Goal: Navigation & Orientation: Find specific page/section

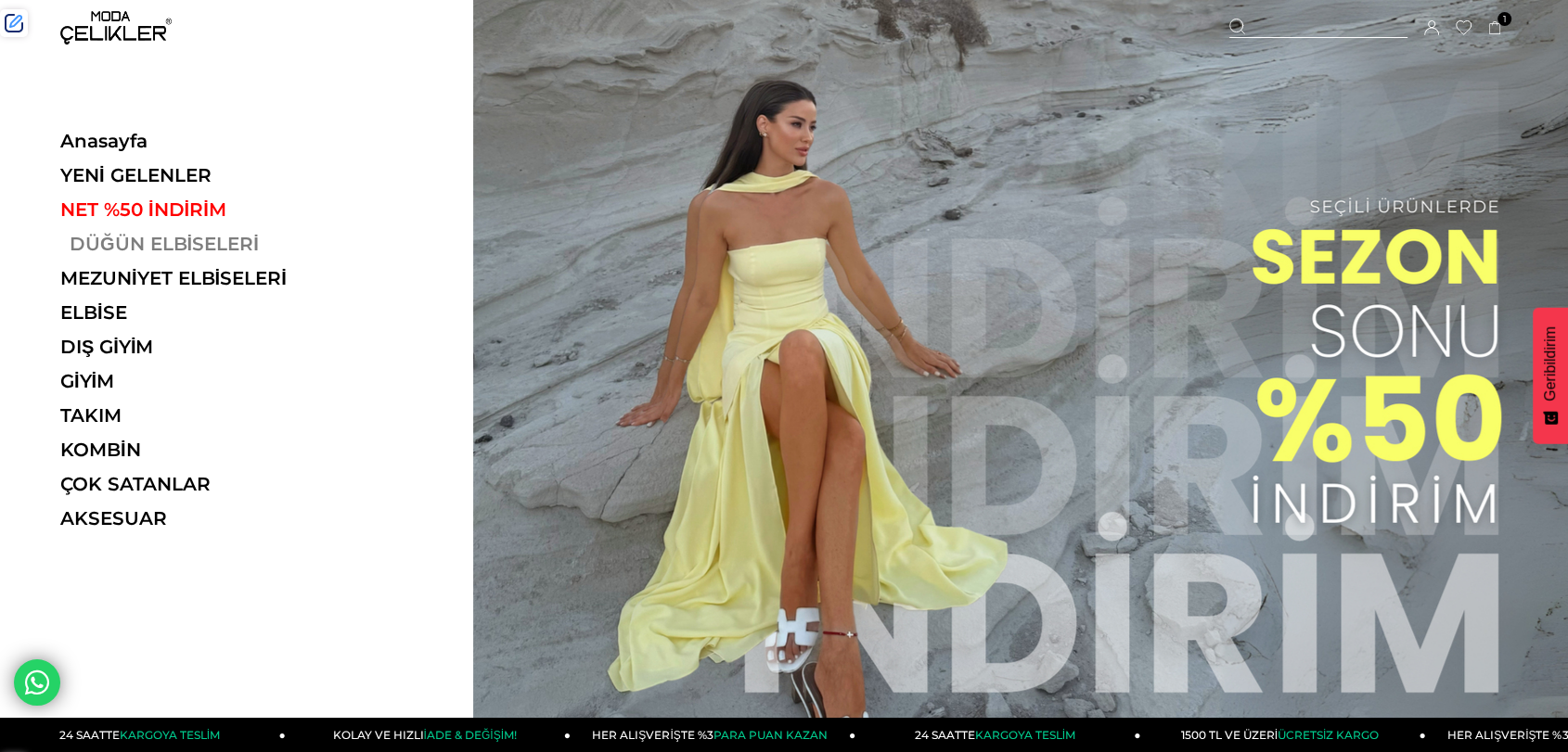
click at [130, 246] on link "DÜĞÜN ELBİSELERİ" at bounding box center [188, 244] width 255 height 22
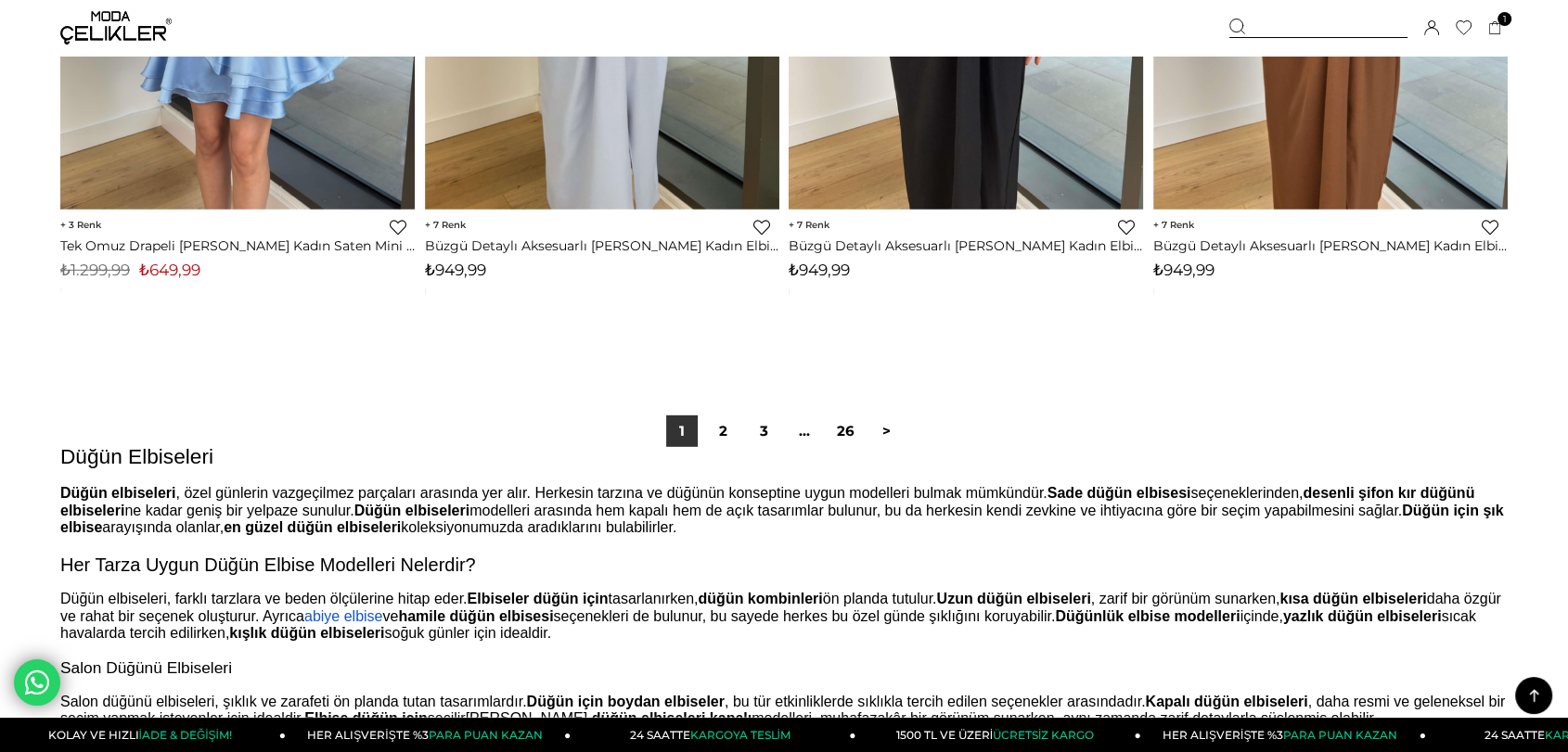
scroll to position [12574, 0]
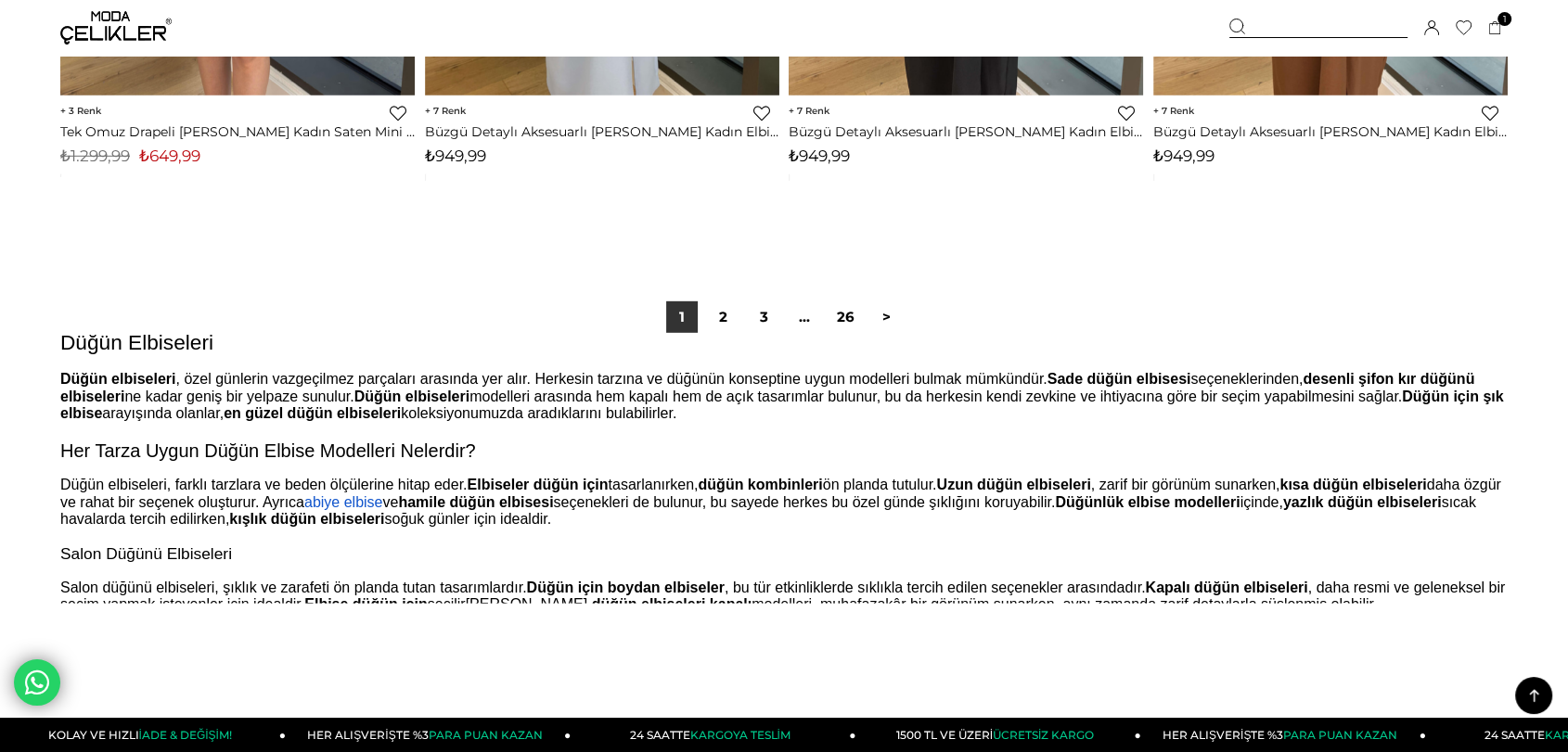
drag, startPoint x: 80, startPoint y: 26, endPoint x: 80, endPoint y: 36, distance: 10.0
click at [80, 26] on img at bounding box center [116, 28] width 111 height 34
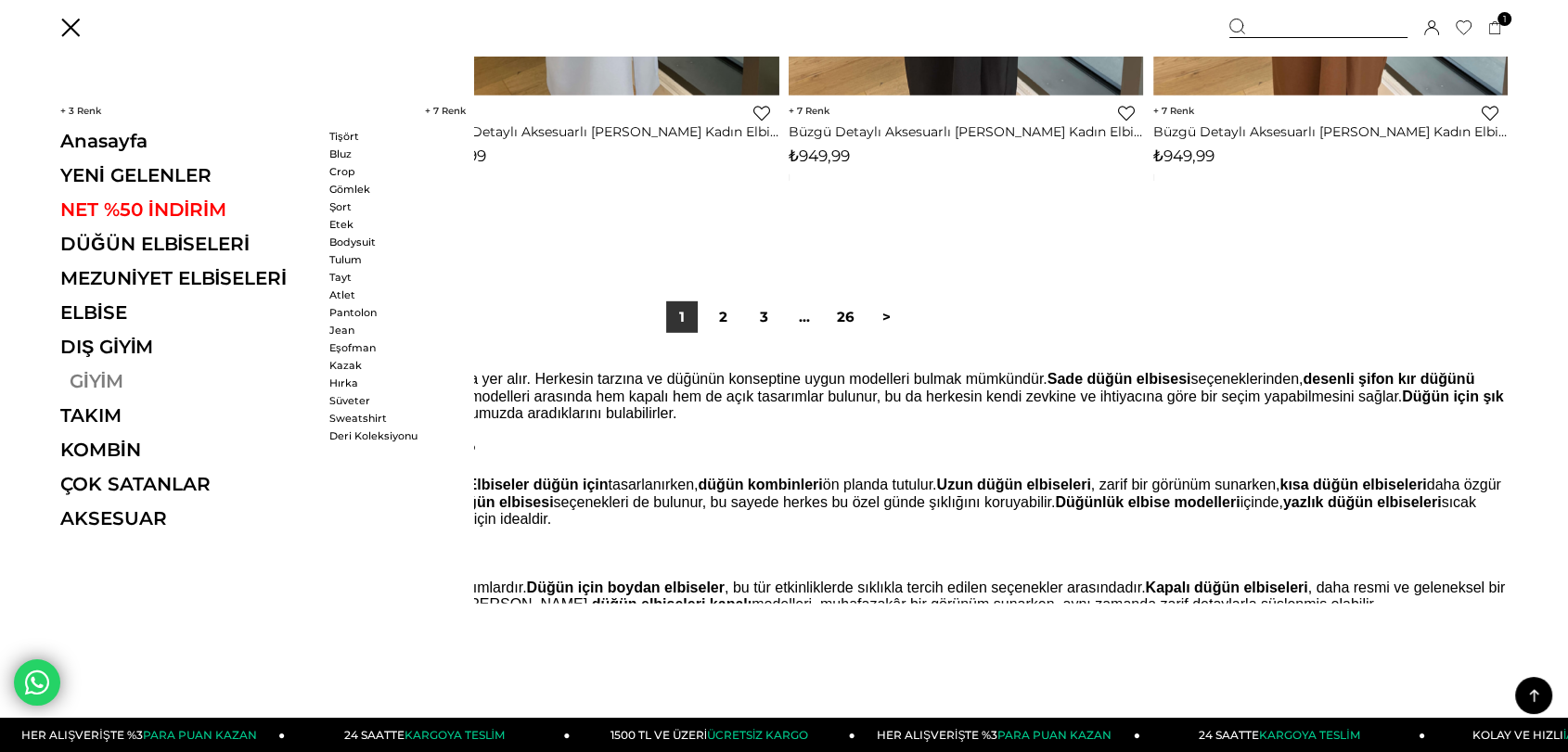
click at [81, 381] on link "GİYİM" at bounding box center [188, 381] width 255 height 22
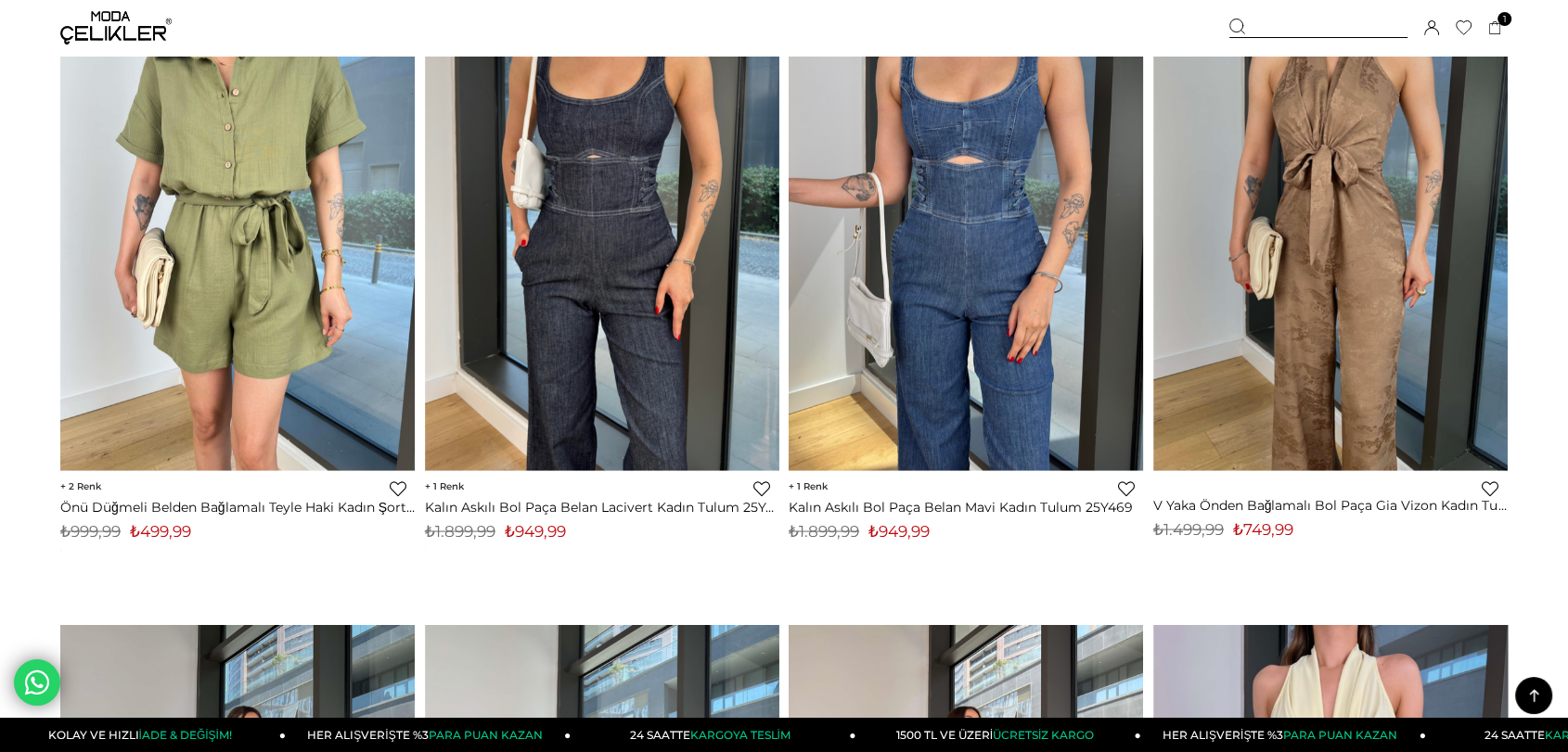
scroll to position [3400, 0]
